Goal: Task Accomplishment & Management: Complete application form

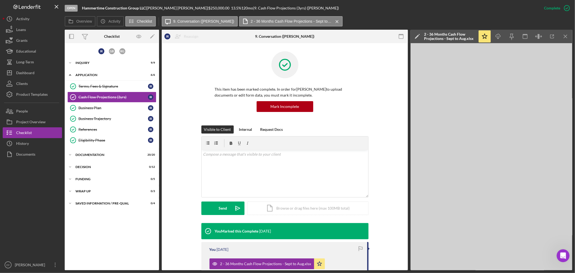
scroll to position [1, 0]
click at [188, 77] on div "This item has been marked complete. In order for [PERSON_NAME] to upload docume…" at bounding box center [285, 88] width 230 height 74
click at [34, 71] on div "Dashboard" at bounding box center [25, 73] width 18 height 12
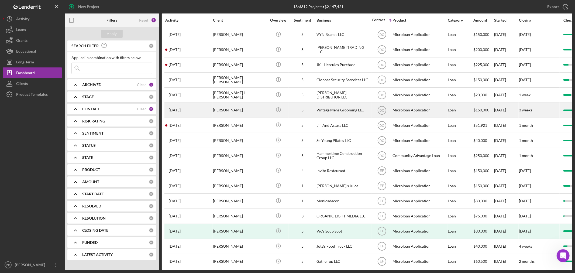
scroll to position [40, 0]
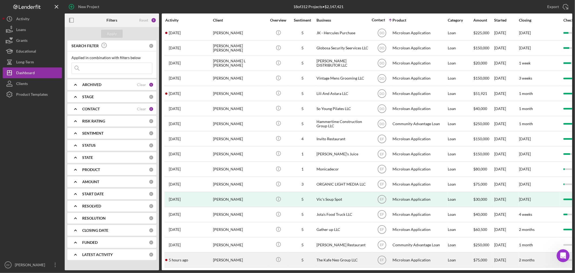
click at [230, 253] on div "[PERSON_NAME]" at bounding box center [240, 260] width 54 height 14
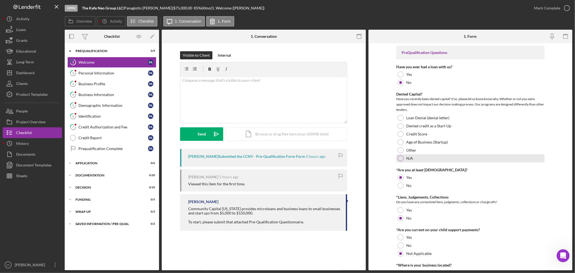
click at [400, 159] on div at bounding box center [401, 158] width 6 height 6
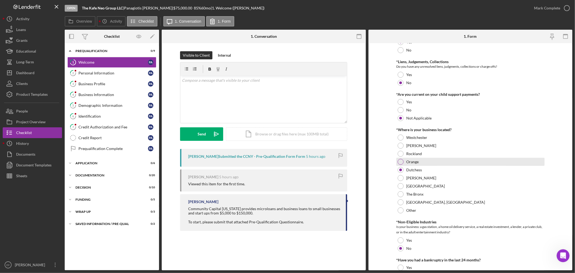
scroll to position [192, 0]
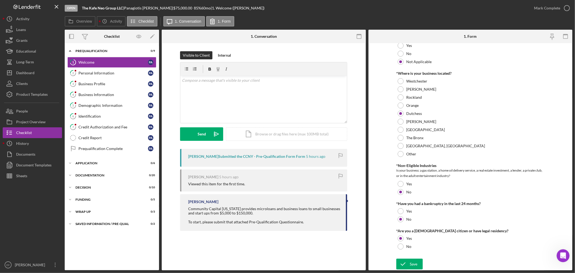
drag, startPoint x: 414, startPoint y: 264, endPoint x: 560, endPoint y: 108, distance: 213.4
click at [414, 264] on div "Save" at bounding box center [414, 264] width 8 height 11
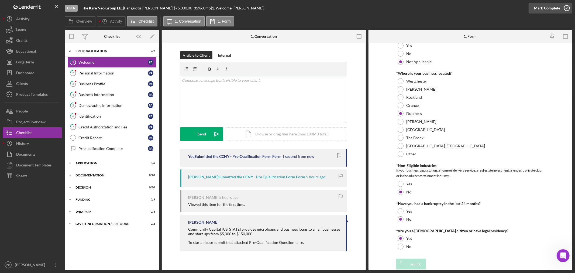
click at [566, 8] on div "Open The Kafe Neo Group LLC | [PERSON_NAME] | $75,000.00 85 % 60 mo | 1. Welcom…" at bounding box center [287, 136] width 575 height 273
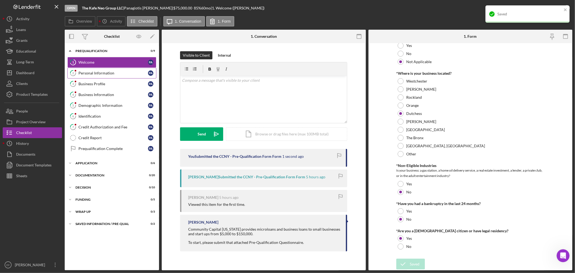
click at [108, 71] on div "Personal Information" at bounding box center [113, 73] width 70 height 4
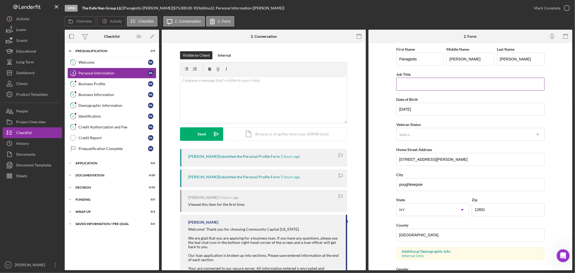
click at [407, 87] on input "Job Title" at bounding box center [471, 84] width 148 height 13
type input "Owner"
click at [379, 99] on form "First Name [PERSON_NAME] Middle Name [PERSON_NAME] Last Name [PERSON_NAME] Job …" at bounding box center [471, 156] width 204 height 227
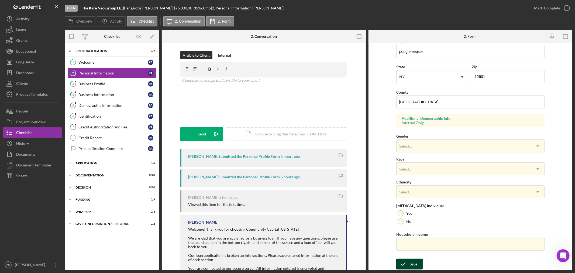
click at [405, 263] on icon "submit" at bounding box center [403, 263] width 13 height 13
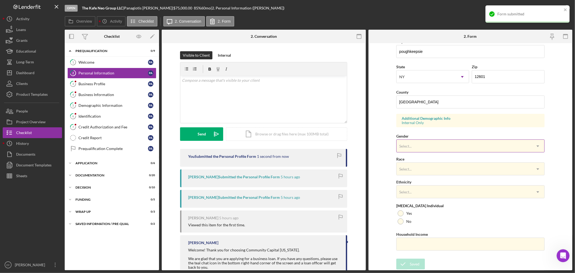
click at [437, 144] on div "Select..." at bounding box center [464, 146] width 135 height 12
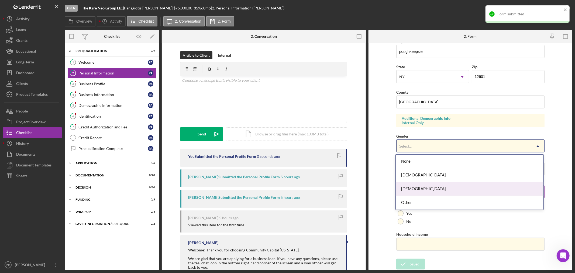
click at [414, 187] on div "[DEMOGRAPHIC_DATA]" at bounding box center [470, 189] width 148 height 14
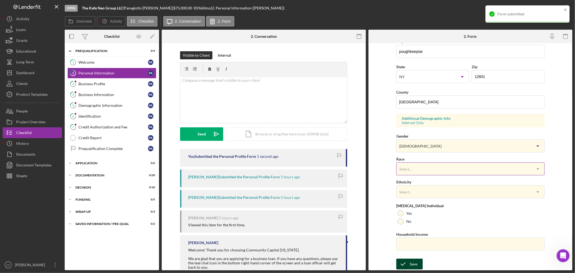
click at [417, 171] on div "Select..." at bounding box center [464, 169] width 135 height 12
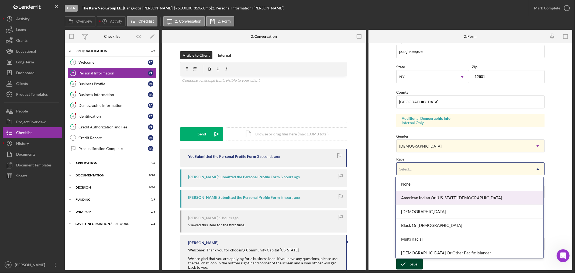
click at [381, 205] on form "First Name [PERSON_NAME] Middle Name [PERSON_NAME] Last Name [PERSON_NAME] Job …" at bounding box center [471, 156] width 204 height 227
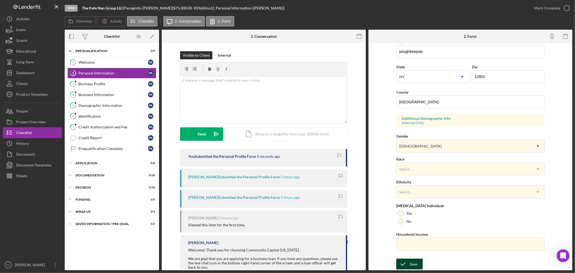
click at [408, 261] on icon "submit" at bounding box center [403, 263] width 13 height 13
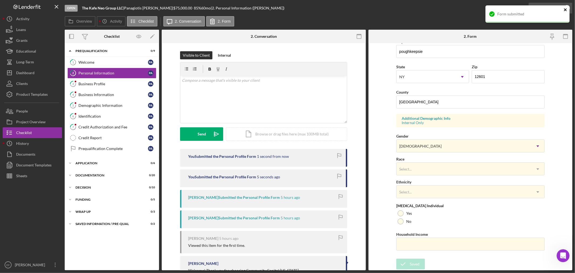
click at [560, 8] on div "Form submitted" at bounding box center [528, 13] width 84 height 17
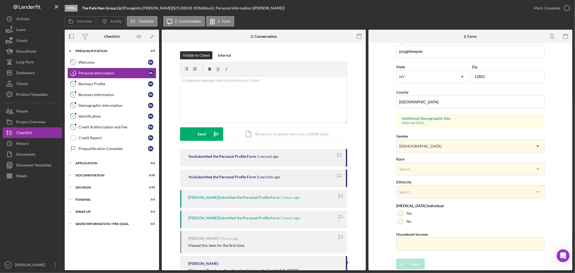
click at [561, 6] on div "Form submitted" at bounding box center [528, 5] width 86 height 2
click at [0, 0] on icon "button" at bounding box center [0, 0] width 0 height 0
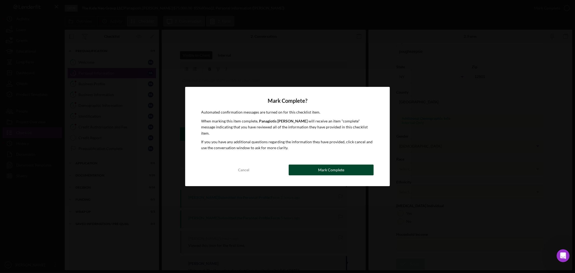
click at [315, 166] on button "Mark Complete" at bounding box center [331, 170] width 85 height 11
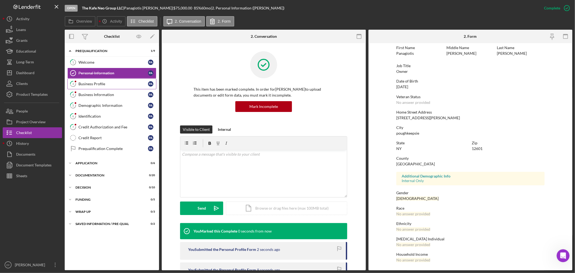
scroll to position [25, 0]
click at [83, 85] on div "Business Profile" at bounding box center [113, 84] width 70 height 4
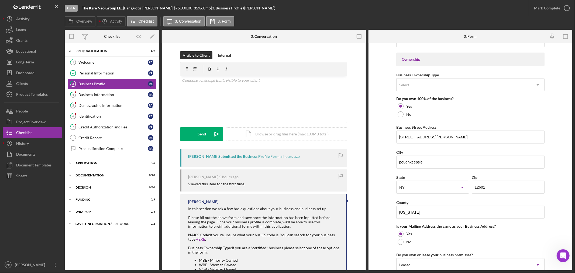
scroll to position [240, 0]
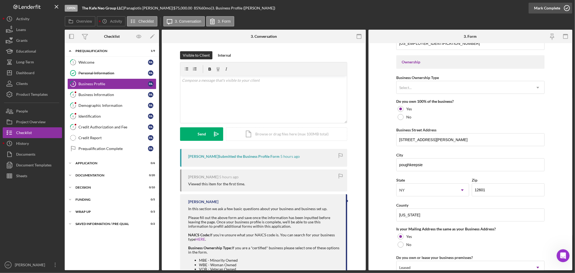
click at [549, 8] on div "Mark Complete" at bounding box center [547, 8] width 26 height 11
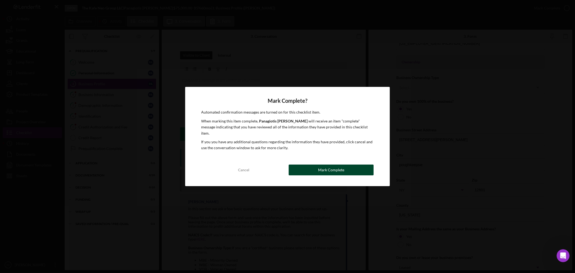
click at [324, 168] on div "Mark Complete" at bounding box center [331, 170] width 26 height 11
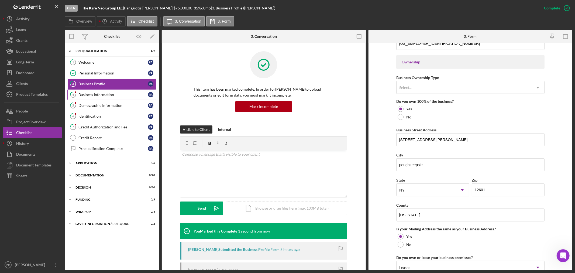
scroll to position [169, 0]
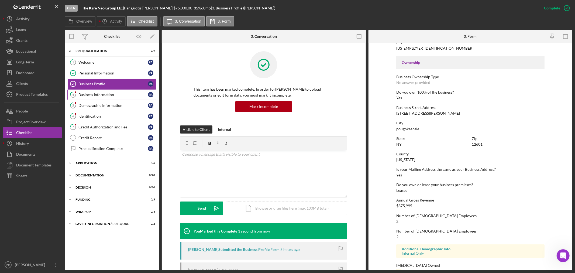
click at [90, 93] on div "Business Information" at bounding box center [113, 95] width 70 height 4
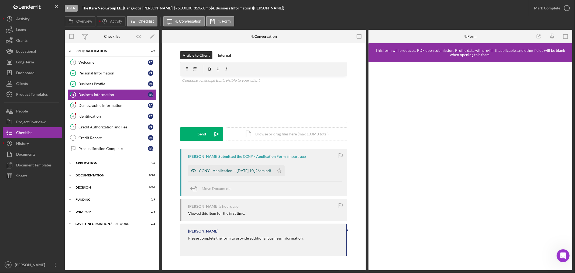
click at [210, 172] on div "CCNY - Application -- [DATE] 10_26am.pdf" at bounding box center [235, 171] width 72 height 4
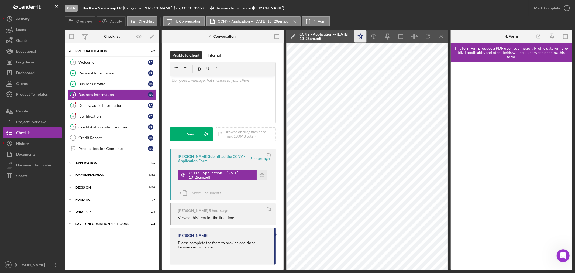
click at [361, 33] on icon "Icon/Star" at bounding box center [360, 36] width 12 height 12
click at [554, 6] on div "Mark Complete" at bounding box center [547, 8] width 26 height 11
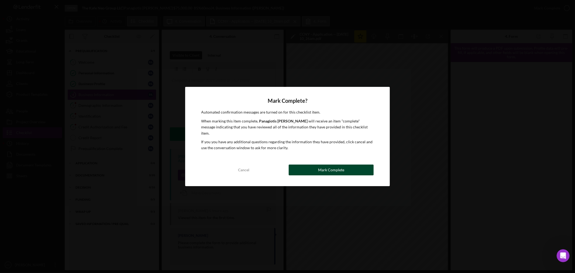
click at [360, 166] on button "Mark Complete" at bounding box center [331, 170] width 85 height 11
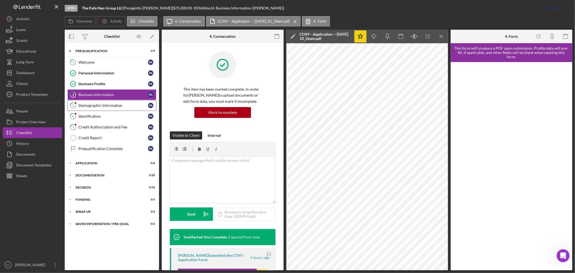
click at [94, 105] on div "Demographic Information" at bounding box center [113, 105] width 70 height 4
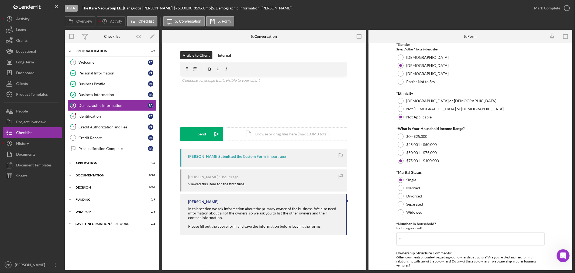
scroll to position [180, 0]
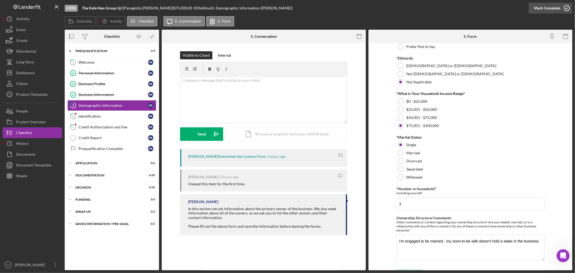
click at [546, 6] on div "Mark Complete" at bounding box center [547, 8] width 26 height 11
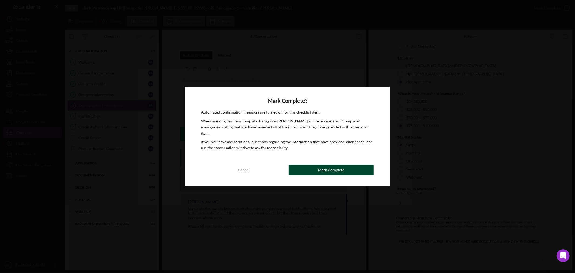
click at [357, 169] on button "Mark Complete" at bounding box center [331, 170] width 85 height 11
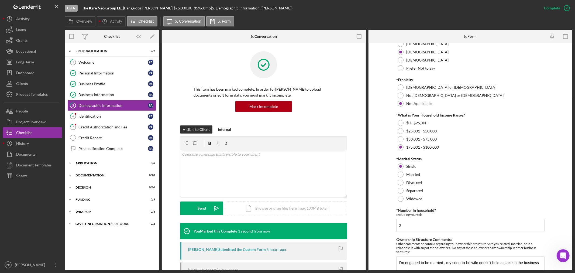
scroll to position [201, 0]
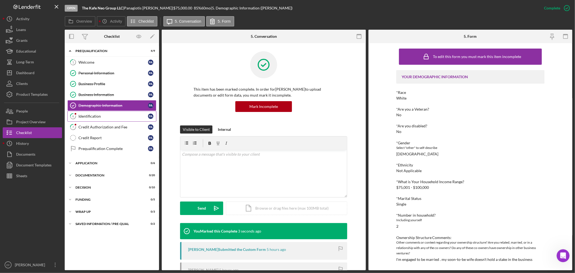
click at [104, 112] on link "6 Identification P A" at bounding box center [111, 116] width 89 height 11
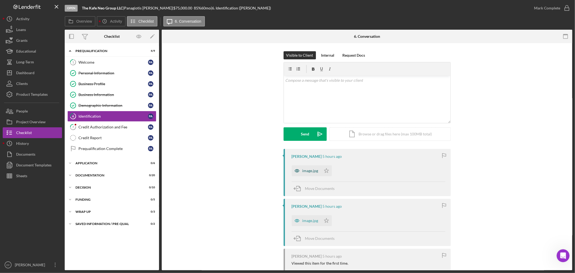
click at [300, 175] on icon "button" at bounding box center [297, 170] width 11 height 11
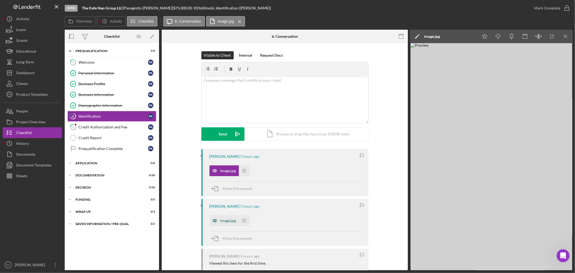
click at [231, 223] on div "image.jpg" at bounding box center [228, 220] width 16 height 4
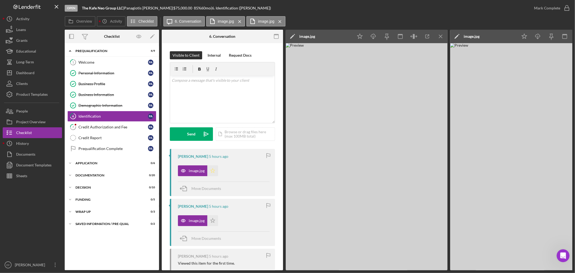
click at [212, 170] on icon "Icon/Star" at bounding box center [212, 170] width 11 height 11
click at [547, 7] on div "Mark Complete" at bounding box center [547, 8] width 26 height 11
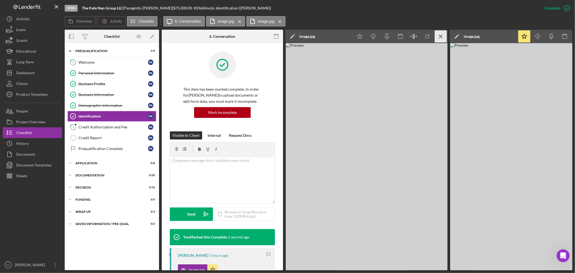
click at [440, 37] on line "button" at bounding box center [440, 36] width 3 height 3
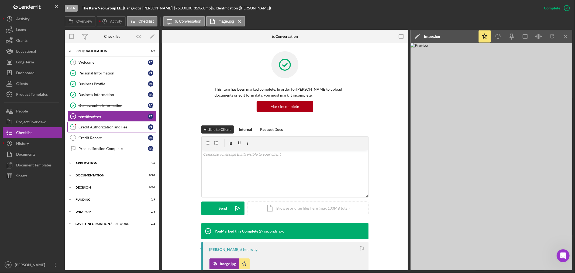
click at [92, 130] on link "7 Credit Authorization and Fee P A" at bounding box center [111, 127] width 89 height 11
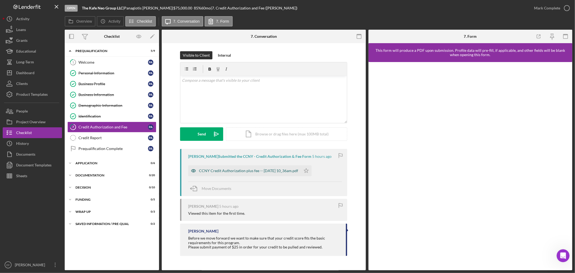
click at [269, 173] on div "CCNY Credit Authorization plus fee -- [DATE] 10_36am.pdf" at bounding box center [248, 171] width 99 height 4
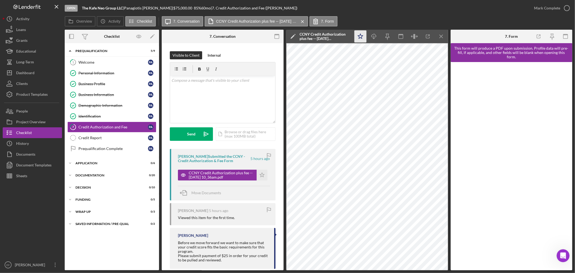
click at [361, 38] on polygon "button" at bounding box center [360, 36] width 5 height 5
click at [548, 8] on div "Mark Complete" at bounding box center [547, 8] width 26 height 11
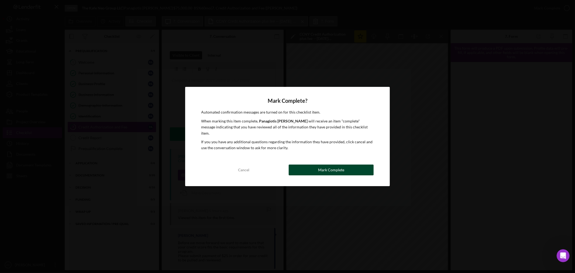
click at [353, 166] on button "Mark Complete" at bounding box center [331, 170] width 85 height 11
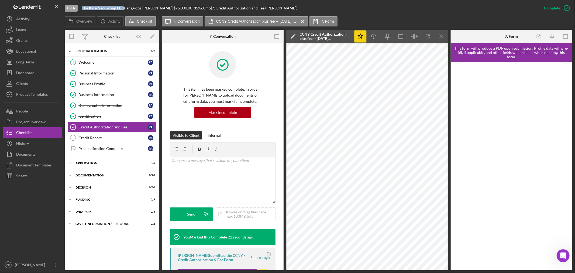
drag, startPoint x: 82, startPoint y: 6, endPoint x: 124, endPoint y: 8, distance: 42.7
click at [123, 7] on div "Open The Kafe Neo Group LLC | [PERSON_NAME] | $75,000.00 85 % 60 mo | 7. Credit…" at bounding box center [302, 8] width 474 height 16
copy b "The Kafe Neo Group LLC"
click at [107, 142] on link "Credit Report Credit Report P A" at bounding box center [111, 137] width 89 height 11
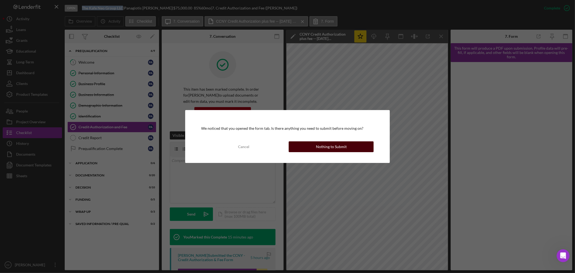
click at [301, 149] on button "Nothing to Submit" at bounding box center [331, 146] width 85 height 11
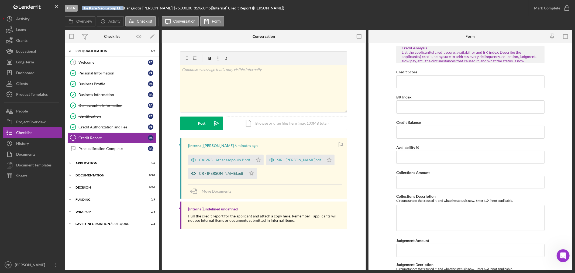
click at [217, 173] on div "CR - [PERSON_NAME].pdf" at bounding box center [221, 173] width 45 height 4
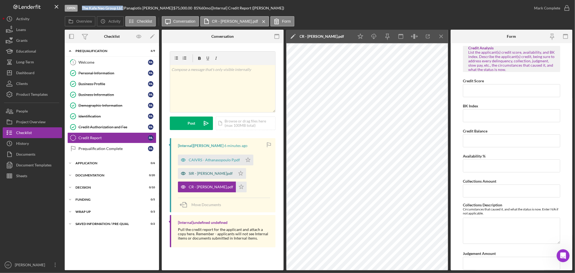
click at [198, 172] on div "SIR - [PERSON_NAME]pdf" at bounding box center [211, 173] width 44 height 4
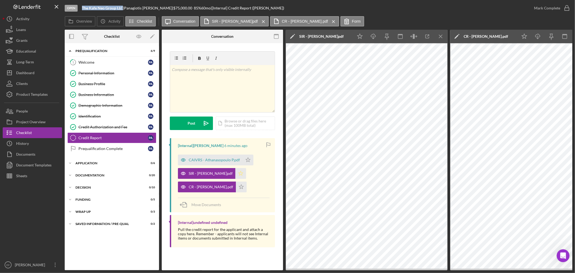
click at [239, 173] on polygon "button" at bounding box center [241, 173] width 5 height 4
click at [247, 187] on icon "Icon/Star" at bounding box center [241, 187] width 11 height 11
click at [214, 159] on div "CAIVRS - Athanasopoulo P.pdf" at bounding box center [214, 160] width 51 height 4
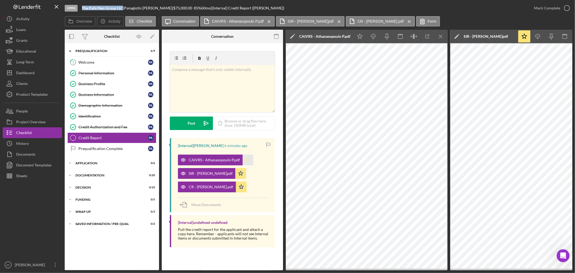
click at [246, 161] on icon "Icon/Star" at bounding box center [248, 160] width 11 height 11
drag, startPoint x: 556, startPoint y: 6, endPoint x: 544, endPoint y: 10, distance: 12.5
click at [556, 6] on div "Mark Complete" at bounding box center [547, 8] width 26 height 11
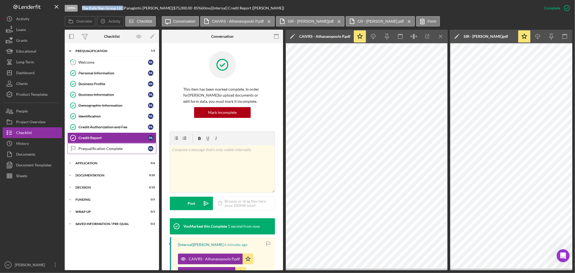
click at [89, 144] on link "Prequalification Complete Prequalification Complete P A" at bounding box center [111, 148] width 89 height 11
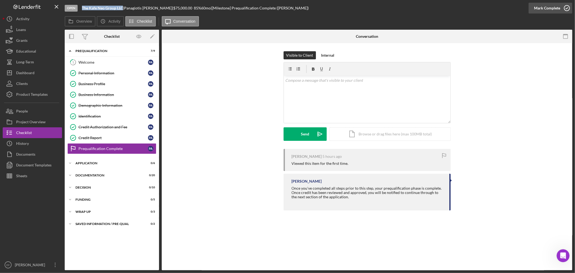
click at [538, 7] on div "Mark Complete" at bounding box center [547, 8] width 26 height 11
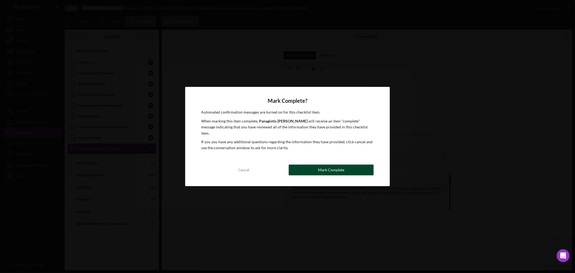
drag, startPoint x: 317, startPoint y: 172, endPoint x: 290, endPoint y: 168, distance: 27.0
click at [317, 171] on button "Mark Complete" at bounding box center [331, 170] width 85 height 11
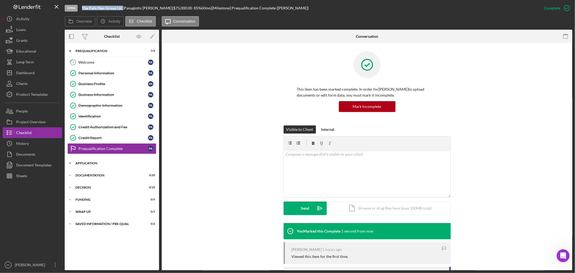
click at [96, 161] on div "Icon/Expander Application 0 / 6" at bounding box center [112, 163] width 94 height 11
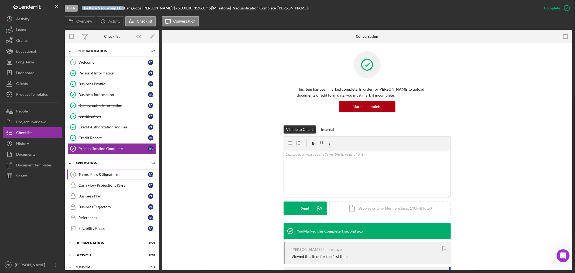
click at [112, 175] on div "Terms, Fees & Signature" at bounding box center [113, 174] width 70 height 4
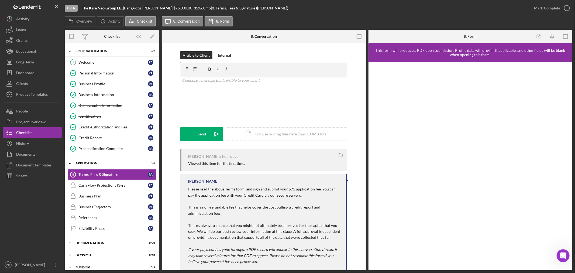
click at [274, 100] on div "v Color teal Color pink Remove color Add row above Add row below Add column bef…" at bounding box center [263, 99] width 167 height 47
click at [208, 141] on div "Send Icon/icon-invite-send Icon/Document Browse or drag files here (max 100MB t…" at bounding box center [263, 133] width 167 height 13
